Goal: Information Seeking & Learning: Learn about a topic

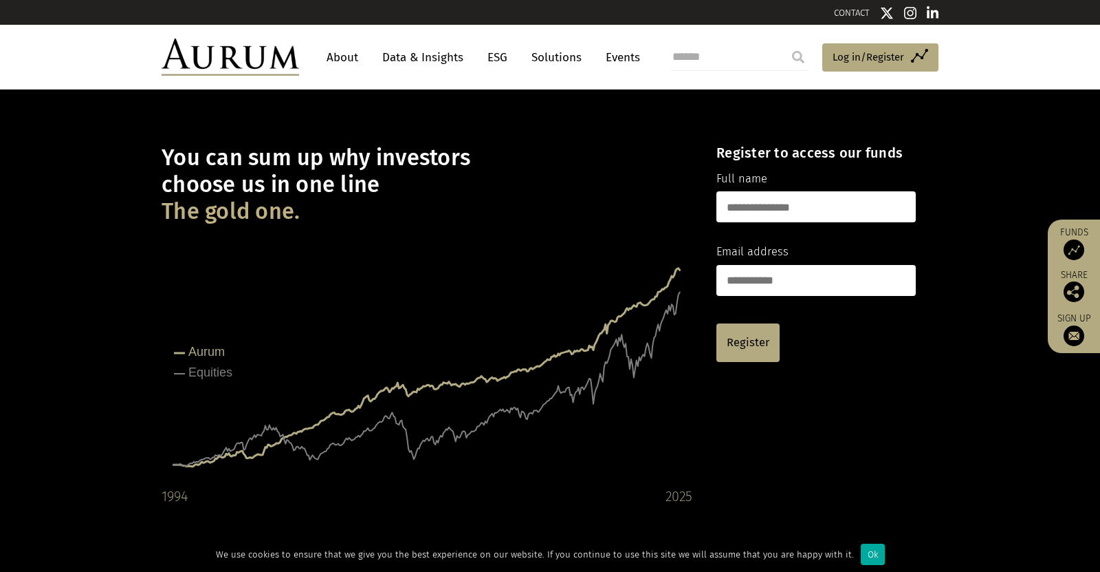
click at [425, 61] on link "Data & Insights" at bounding box center [423, 57] width 95 height 25
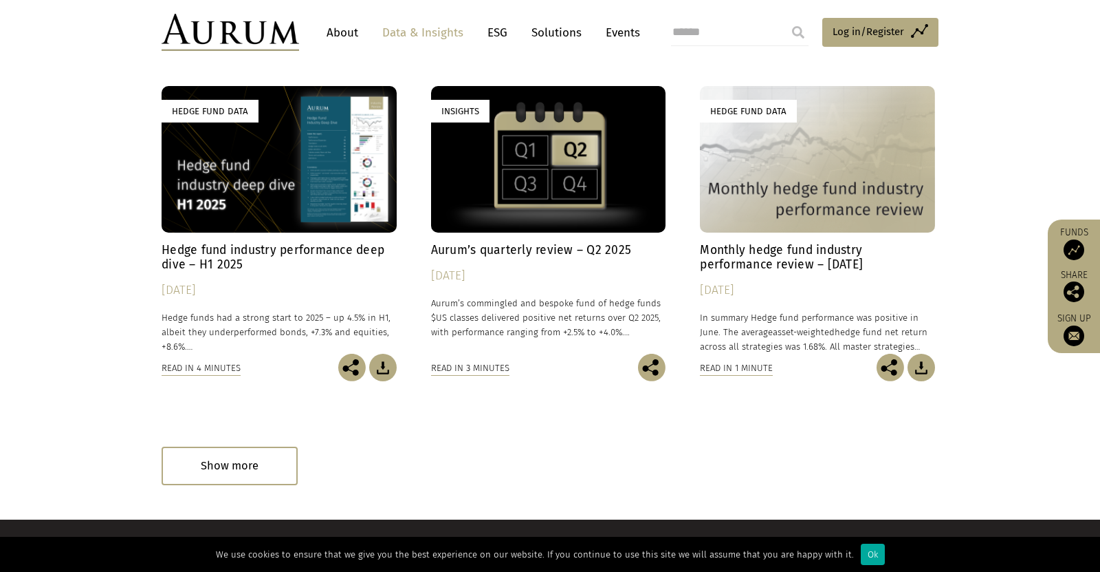
scroll to position [742, 0]
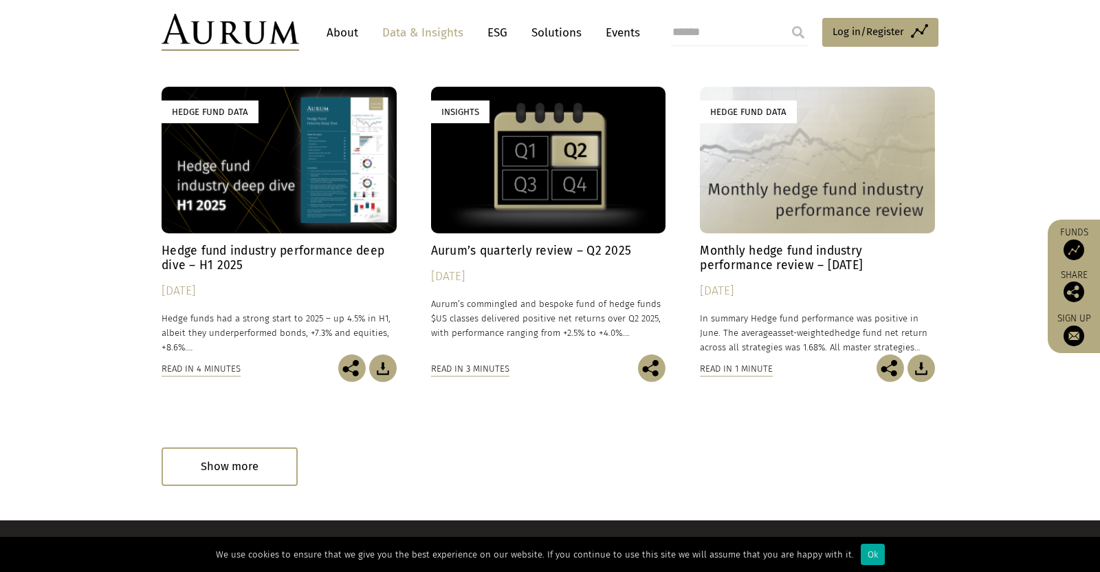
click at [539, 202] on div "Insights" at bounding box center [548, 160] width 235 height 146
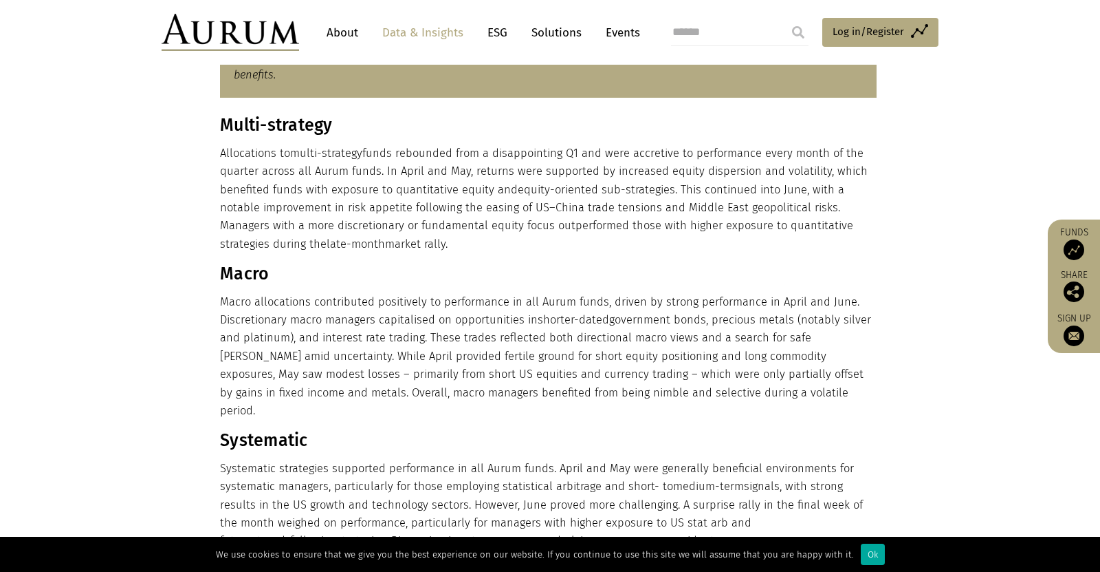
scroll to position [640, 0]
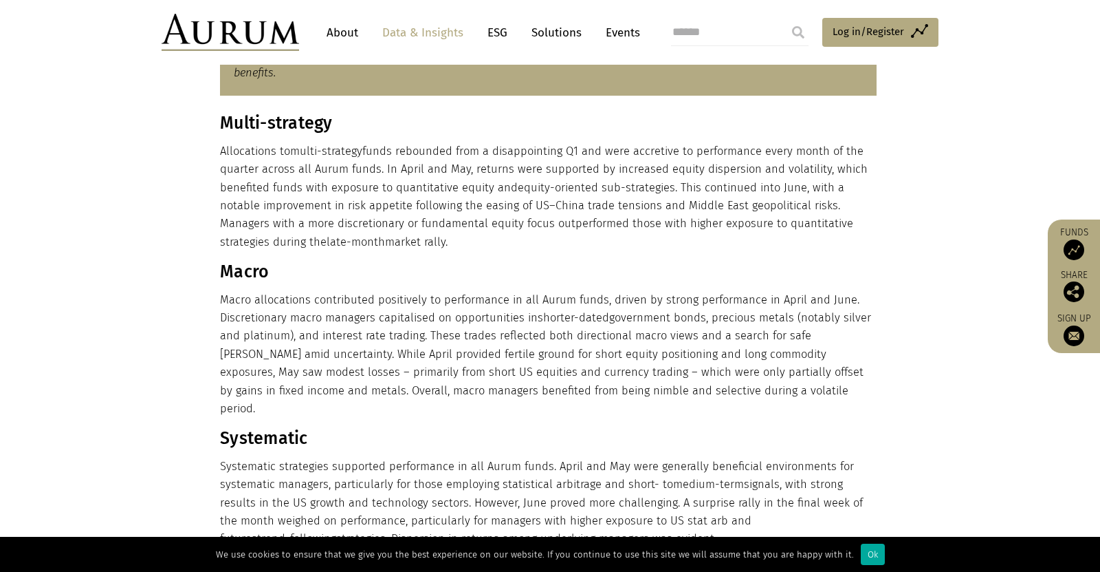
click at [530, 202] on p "Allocations to multi-strategy funds rebounded from a disappointing Q1 and were …" at bounding box center [548, 196] width 657 height 109
